Goal: Task Accomplishment & Management: Use online tool/utility

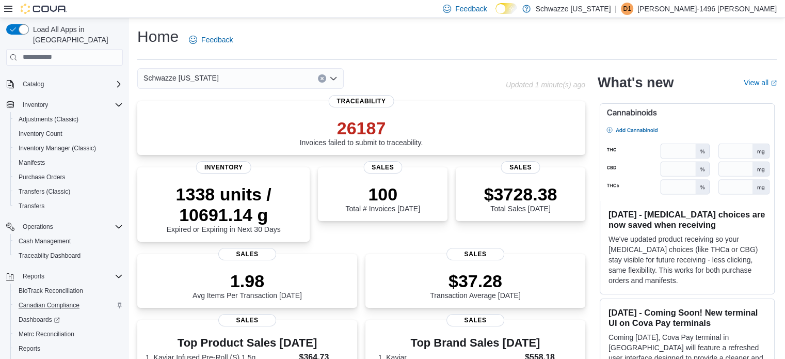
scroll to position [89, 0]
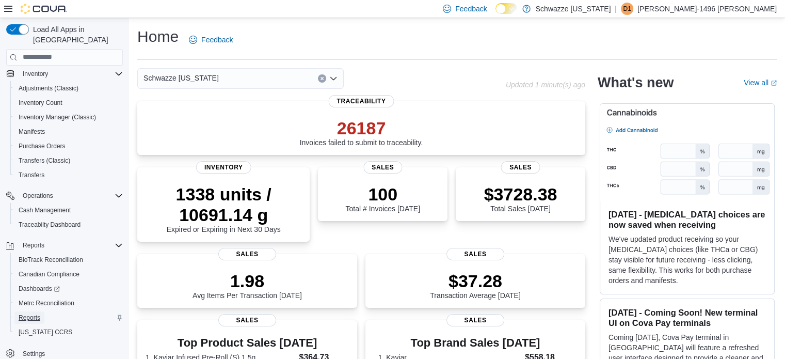
click at [28, 313] on span "Reports" at bounding box center [30, 317] width 22 height 8
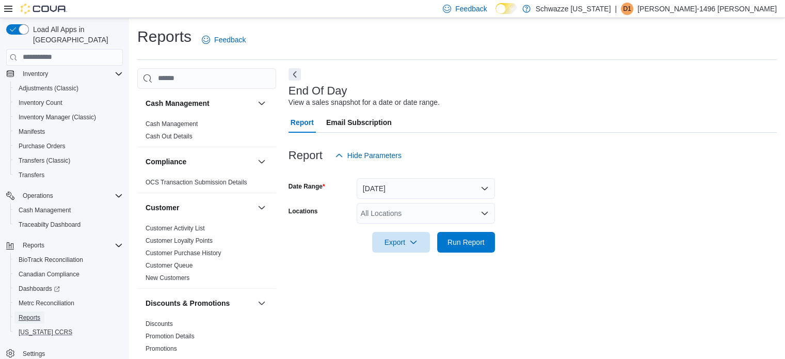
scroll to position [7, 0]
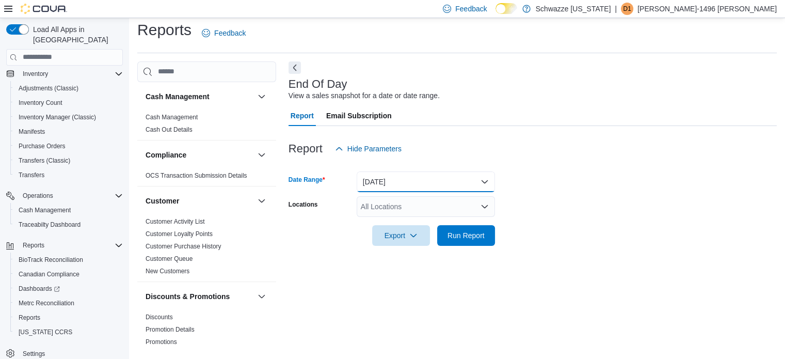
click at [460, 192] on button "[DATE]" at bounding box center [426, 181] width 138 height 21
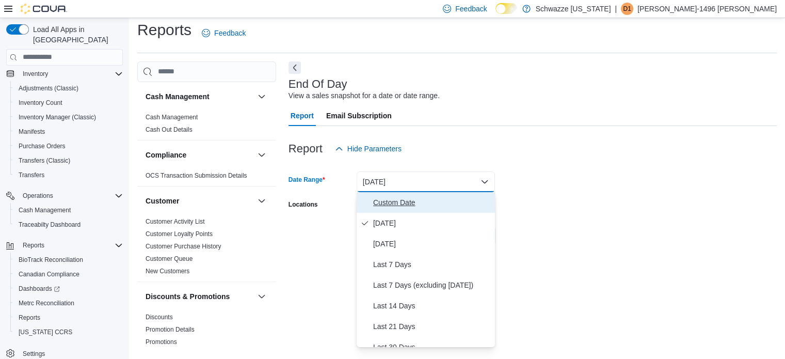
click at [459, 202] on span "Custom Date" at bounding box center [432, 202] width 118 height 12
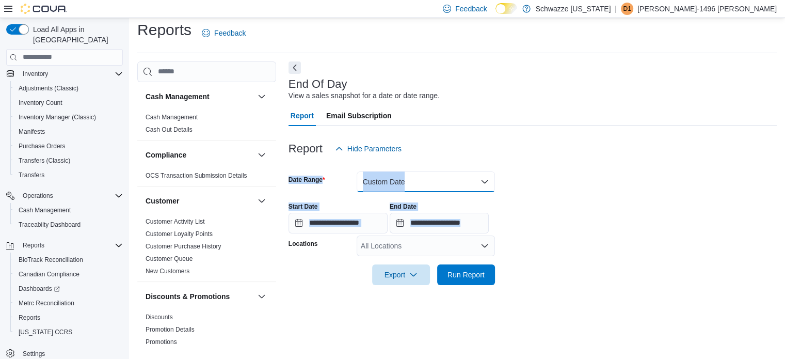
click at [420, 187] on button "Custom Date" at bounding box center [426, 181] width 138 height 21
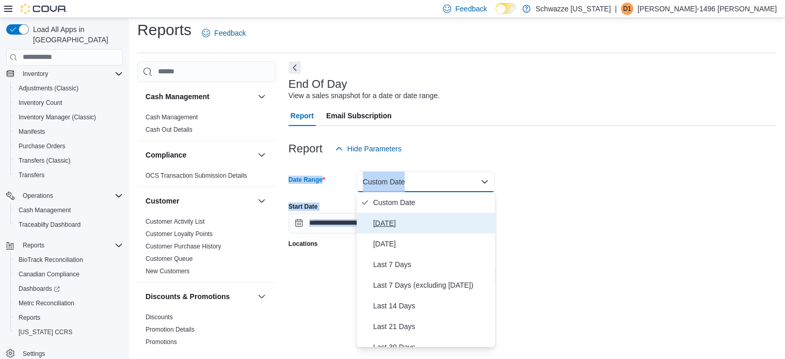
click at [416, 223] on span "[DATE]" at bounding box center [432, 223] width 118 height 12
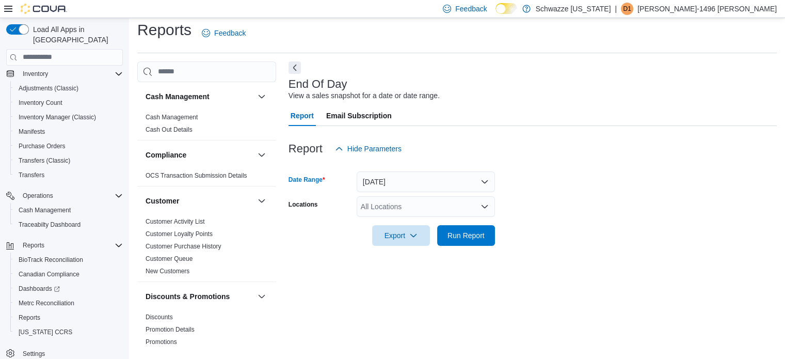
click at [404, 206] on div "All Locations" at bounding box center [426, 206] width 138 height 21
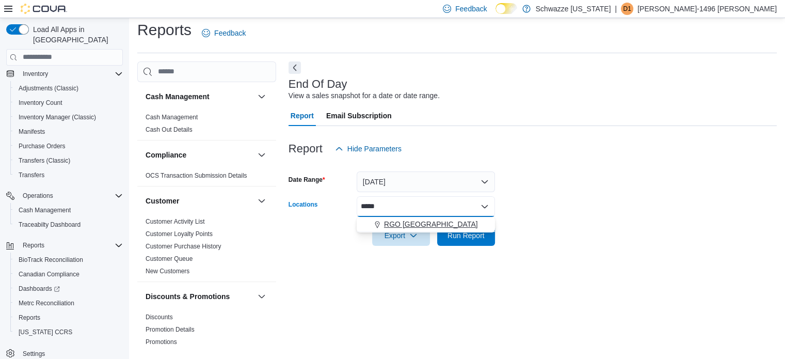
type input "*****"
click at [425, 226] on span "RGO [GEOGRAPHIC_DATA]" at bounding box center [431, 224] width 94 height 10
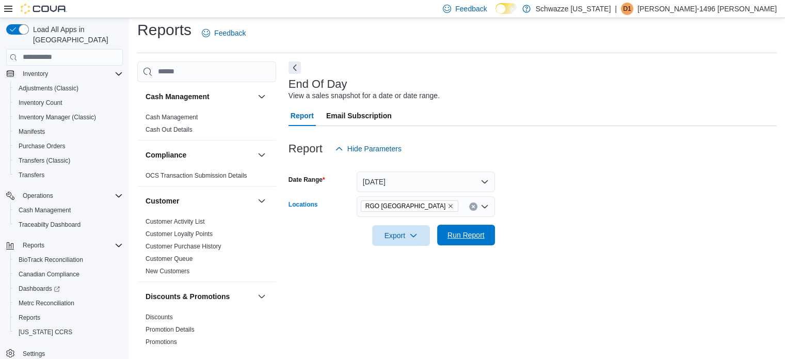
click at [452, 234] on span "Run Report" at bounding box center [466, 235] width 37 height 10
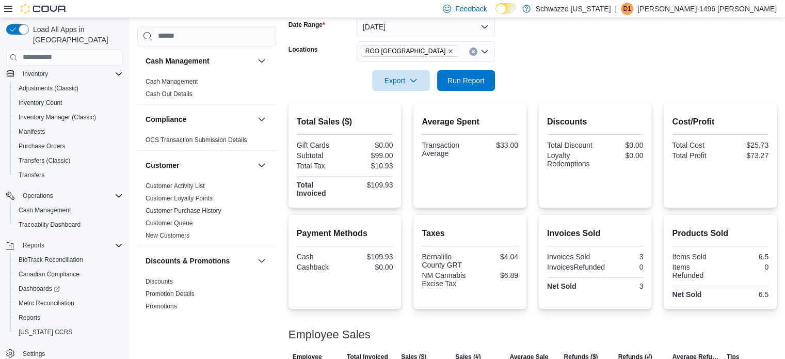
scroll to position [256, 0]
